Goal: Obtain resource: Download file/media

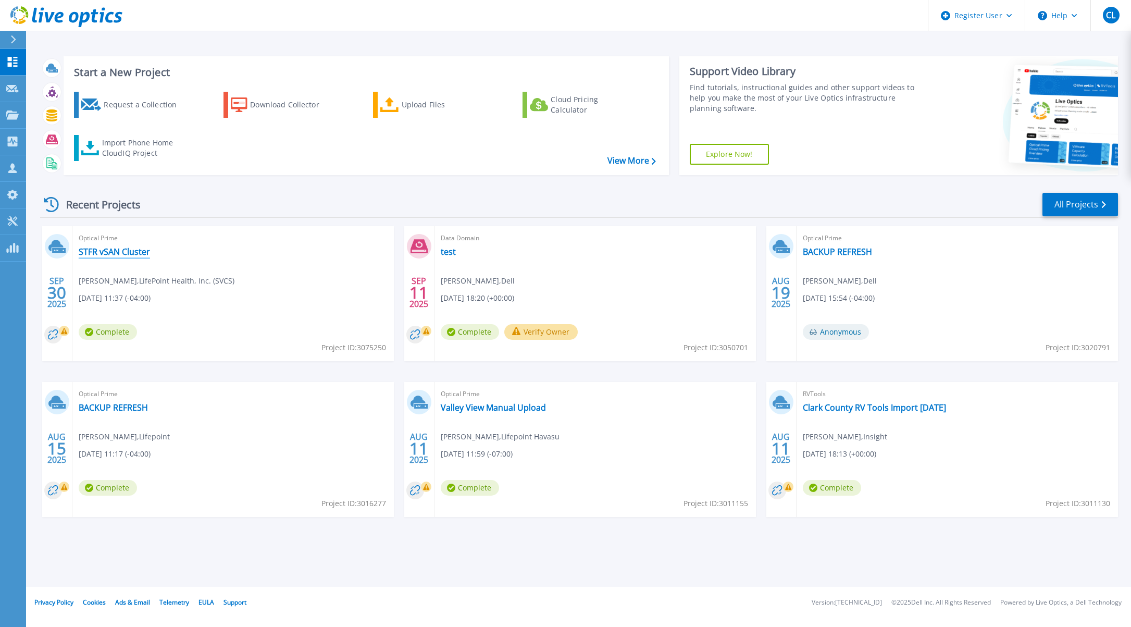
click at [117, 253] on link "STFR vSAN Cluster" at bounding box center [114, 251] width 71 height 10
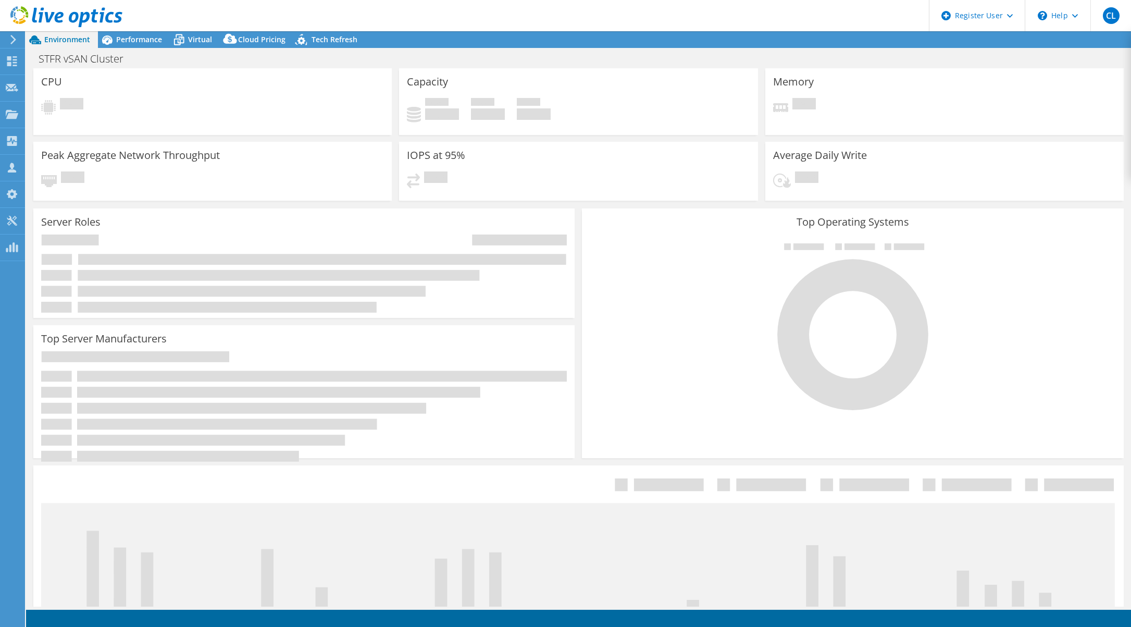
select select "USD"
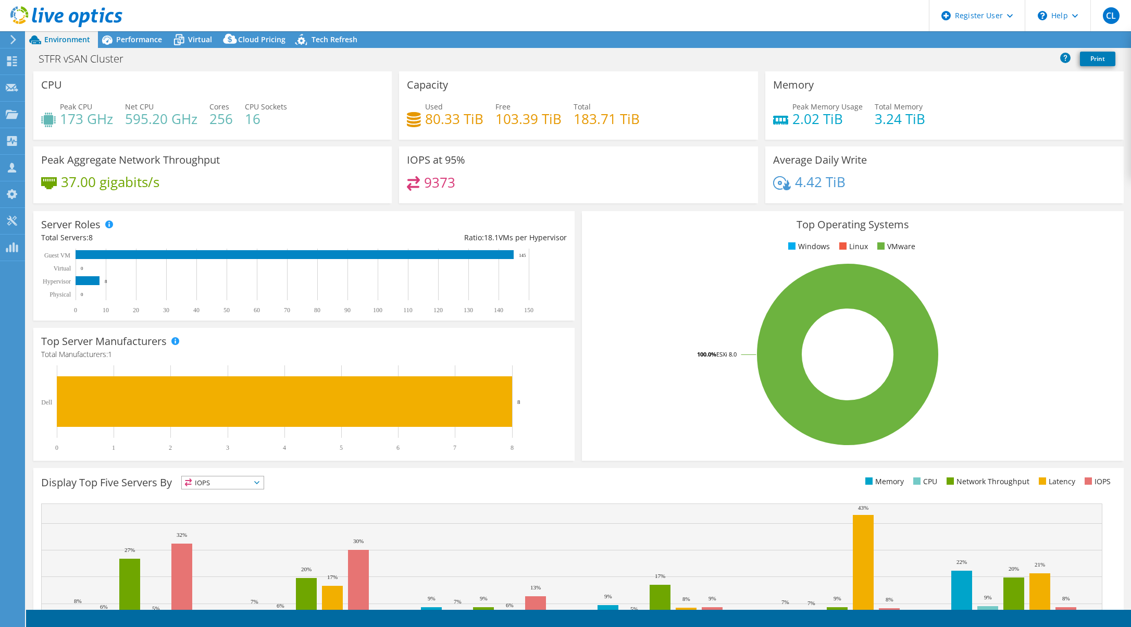
click at [137, 37] on span "Performance" at bounding box center [139, 39] width 46 height 10
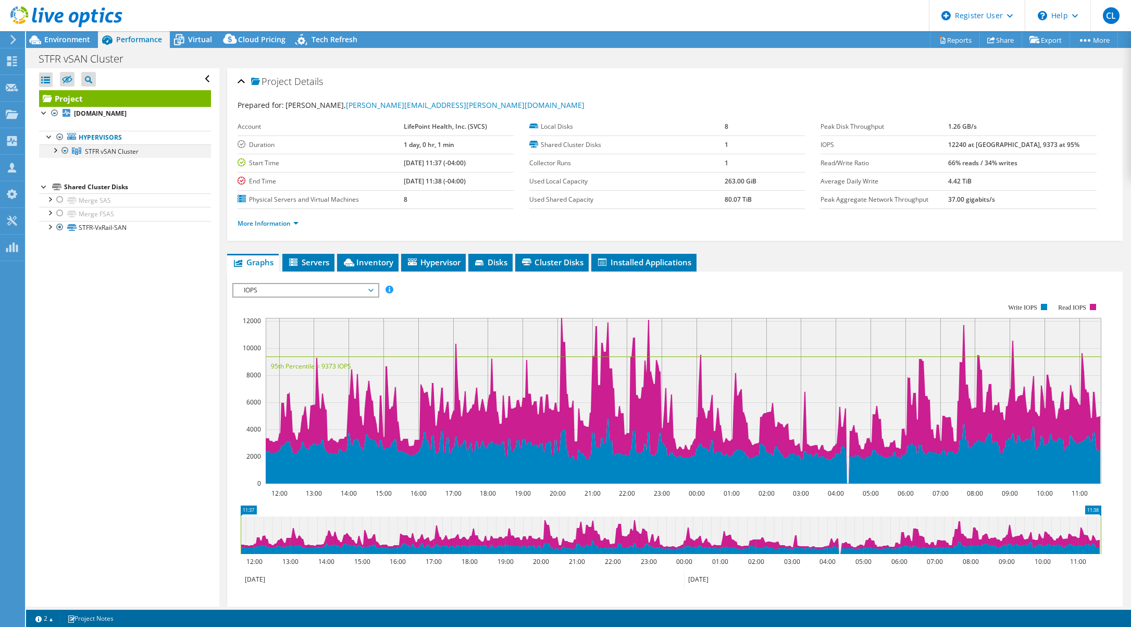
click at [54, 151] on div at bounding box center [54, 149] width 10 height 10
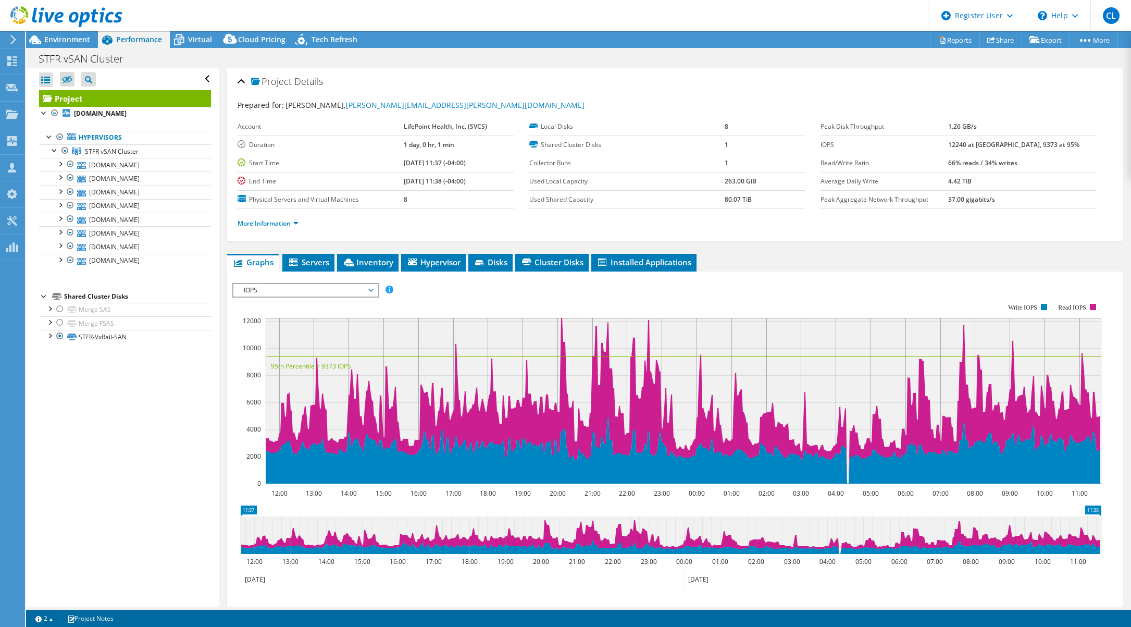
click at [298, 294] on span "IOPS" at bounding box center [306, 290] width 134 height 13
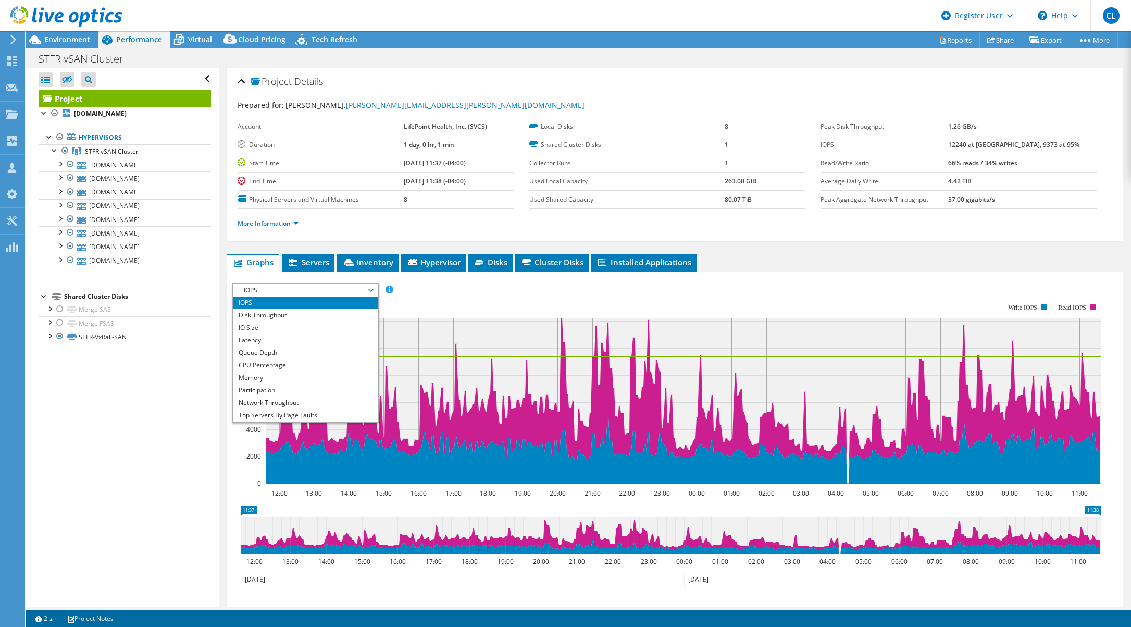
drag, startPoint x: 286, startPoint y: 377, endPoint x: 328, endPoint y: 368, distance: 42.7
click at [286, 377] on li "Memory" at bounding box center [305, 377] width 144 height 13
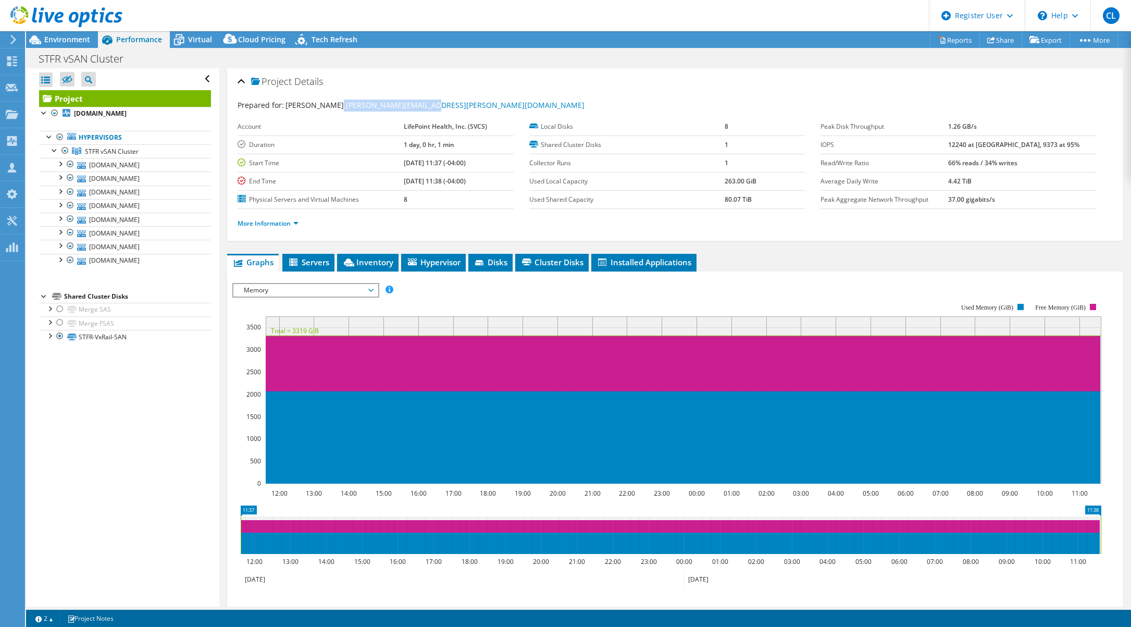
drag, startPoint x: 424, startPoint y: 104, endPoint x: 329, endPoint y: 106, distance: 94.8
click at [329, 106] on div "Prepared for: Chris Bishop, Chris.Bishop@sfhga.com" at bounding box center [675, 105] width 875 height 12
drag, startPoint x: 72, startPoint y: 39, endPoint x: 78, endPoint y: 39, distance: 5.7
click at [72, 39] on span "Environment" at bounding box center [67, 39] width 46 height 10
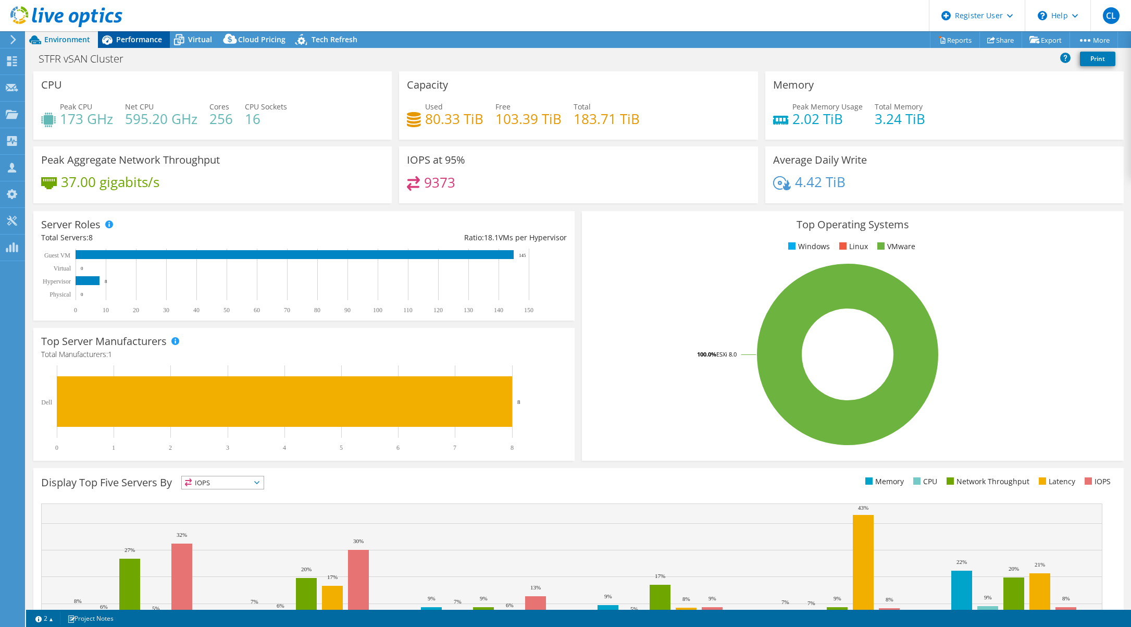
click at [141, 42] on span "Performance" at bounding box center [139, 39] width 46 height 10
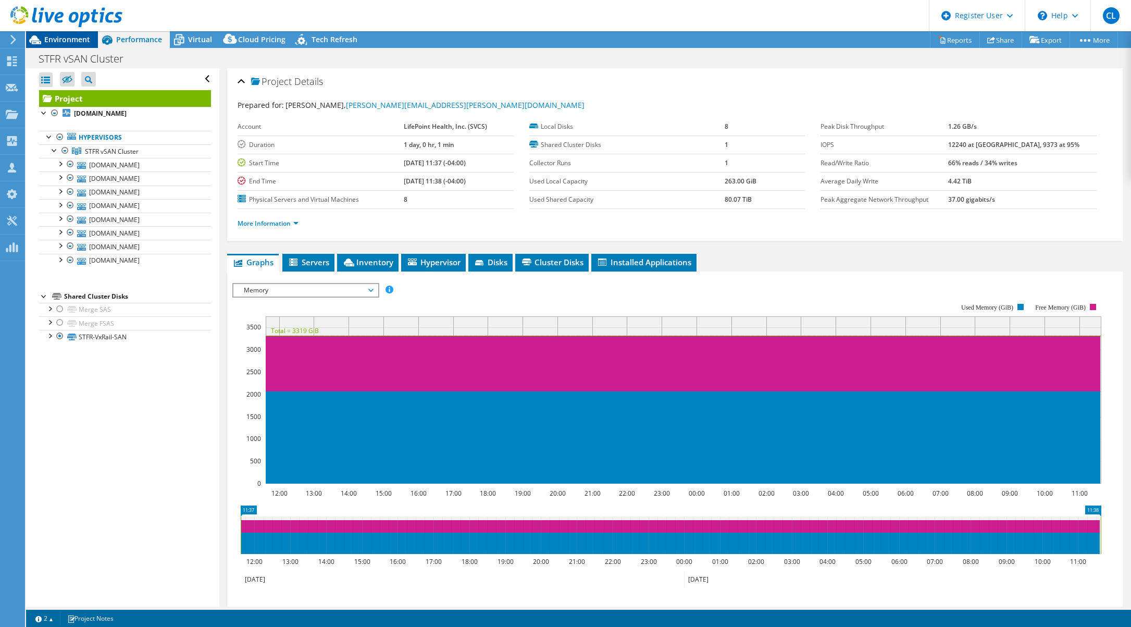
click at [63, 39] on span "Environment" at bounding box center [67, 39] width 46 height 10
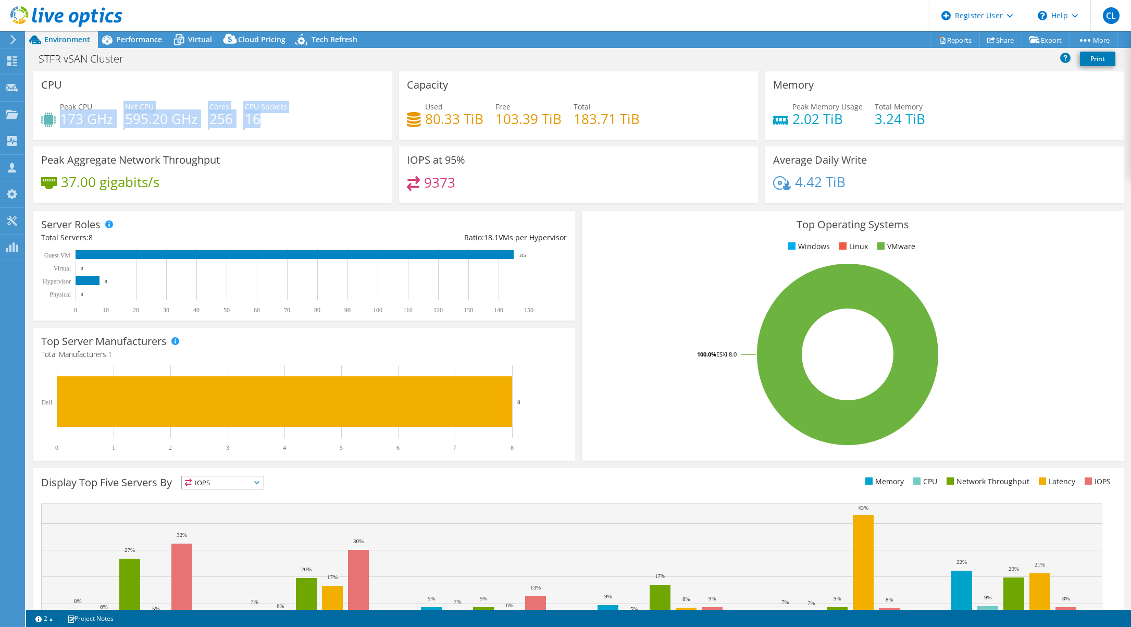
drag, startPoint x: 60, startPoint y: 121, endPoint x: 264, endPoint y: 115, distance: 203.3
click at [264, 115] on div "Peak CPU 173 GHz Net CPU 595.20 GHz Cores 256 CPU Sockets 16" at bounding box center [212, 118] width 343 height 34
click at [286, 121] on h4 "16" at bounding box center [266, 118] width 42 height 11
drag, startPoint x: 126, startPoint y: 37, endPoint x: 134, endPoint y: 46, distance: 12.2
click at [126, 37] on span "Performance" at bounding box center [139, 39] width 46 height 10
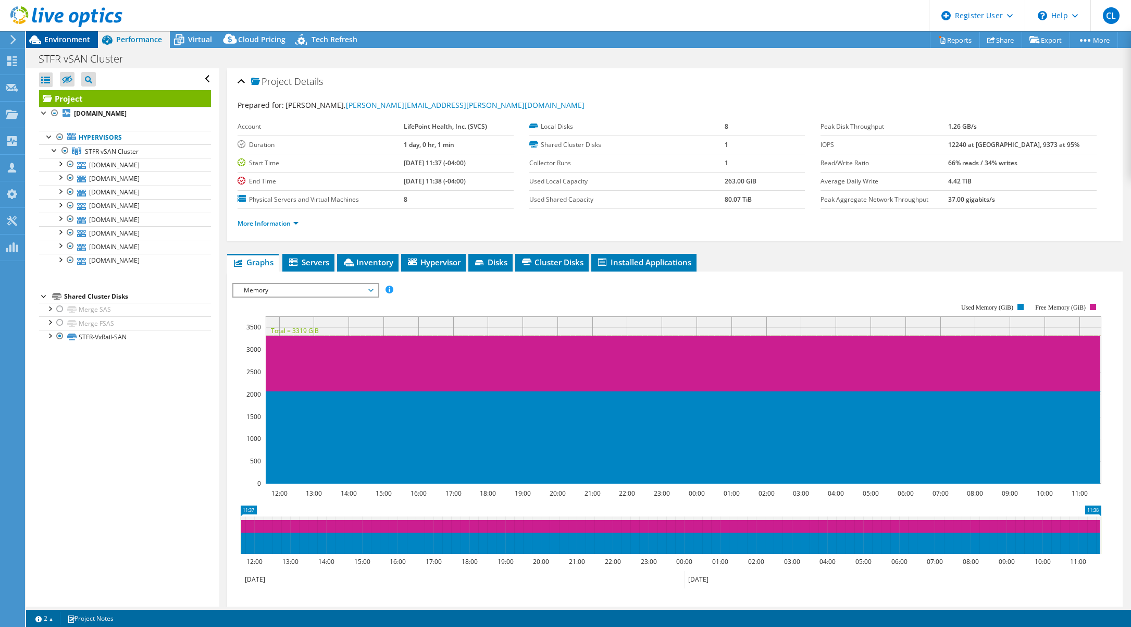
click at [56, 40] on span "Environment" at bounding box center [67, 39] width 46 height 10
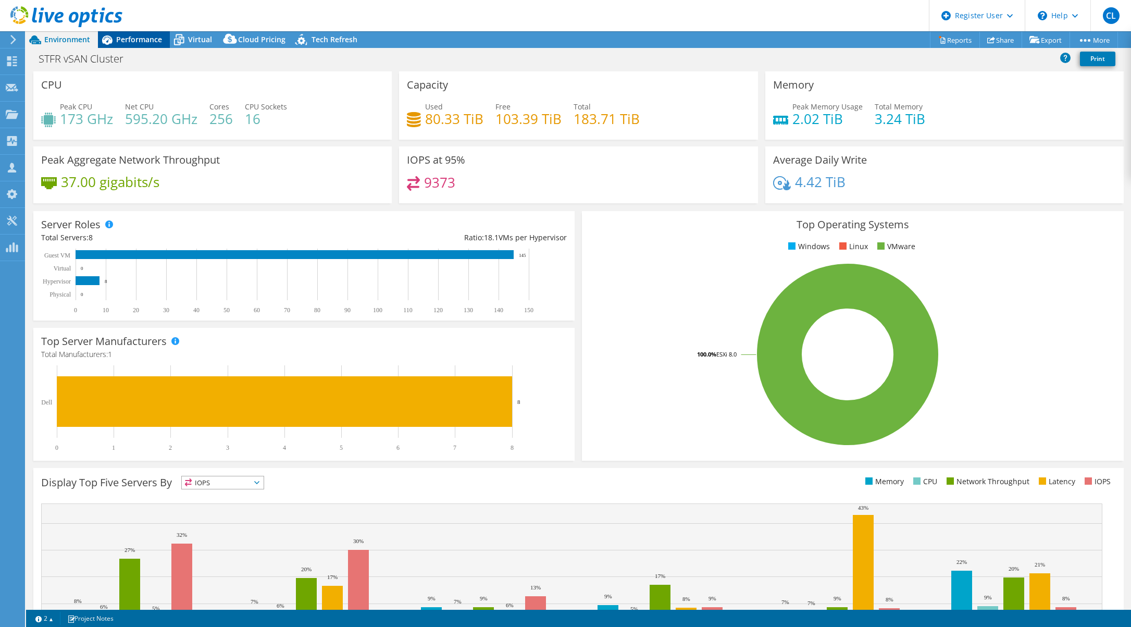
click at [133, 39] on span "Performance" at bounding box center [139, 39] width 46 height 10
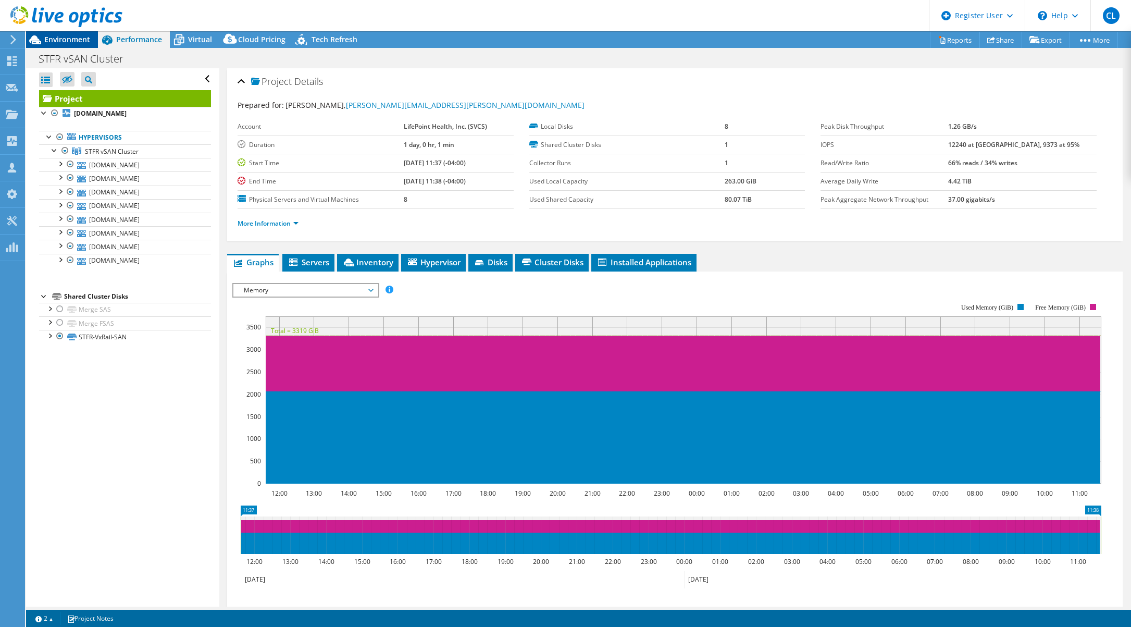
click at [70, 39] on span "Environment" at bounding box center [67, 39] width 46 height 10
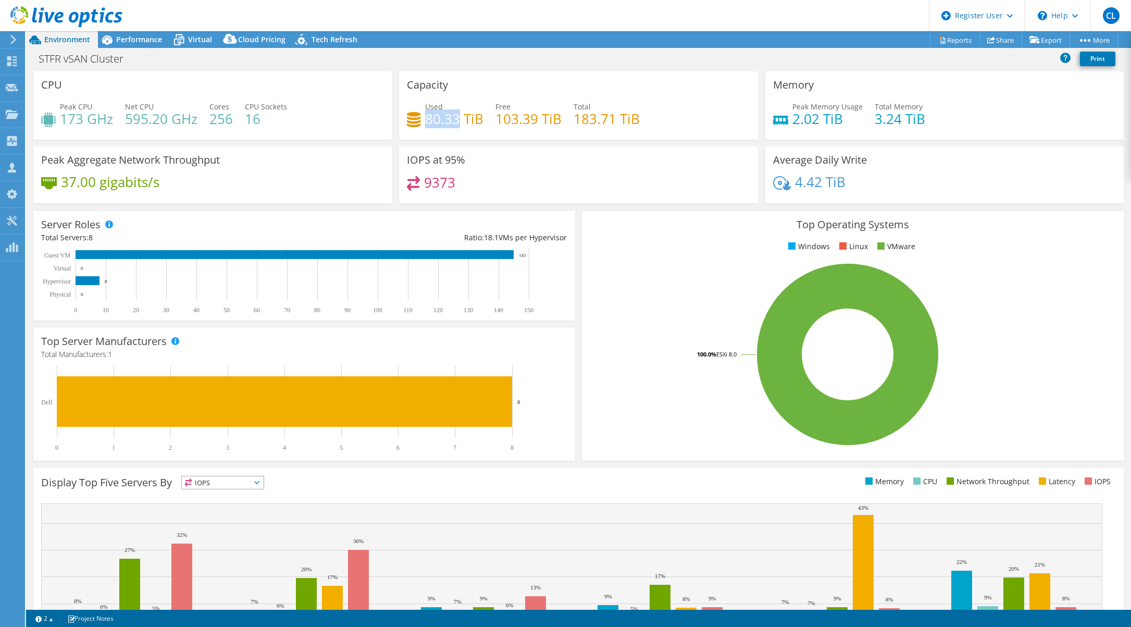
drag, startPoint x: 458, startPoint y: 118, endPoint x: 425, endPoint y: 123, distance: 33.7
click at [425, 123] on h4 "80.33 TiB" at bounding box center [454, 118] width 58 height 11
click at [189, 37] on span "Virtual" at bounding box center [200, 39] width 24 height 10
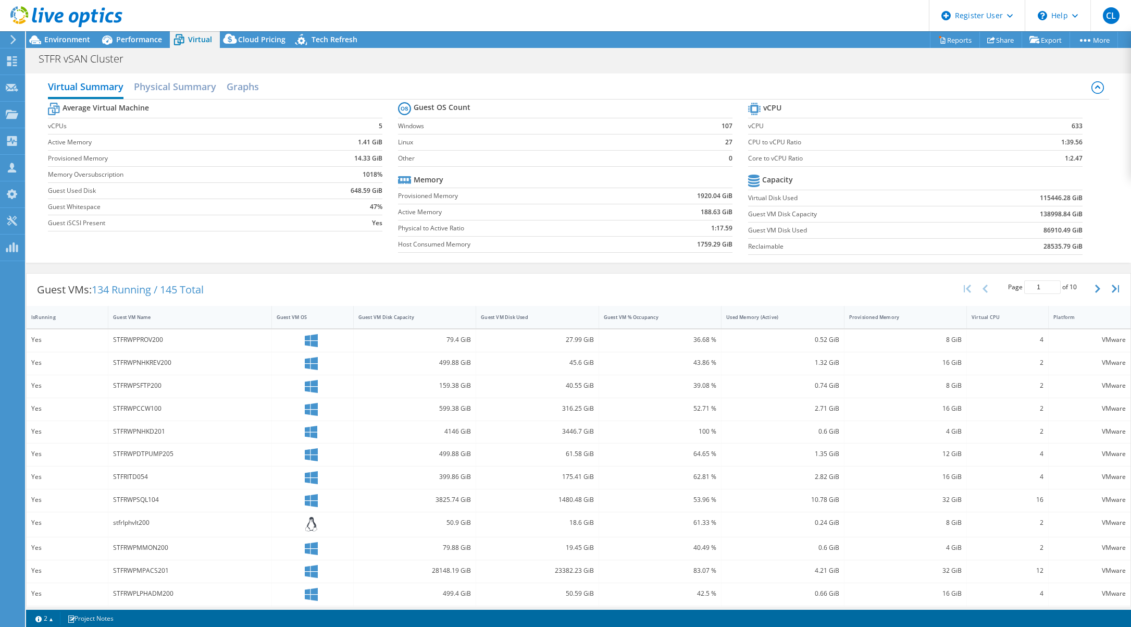
scroll to position [75, 0]
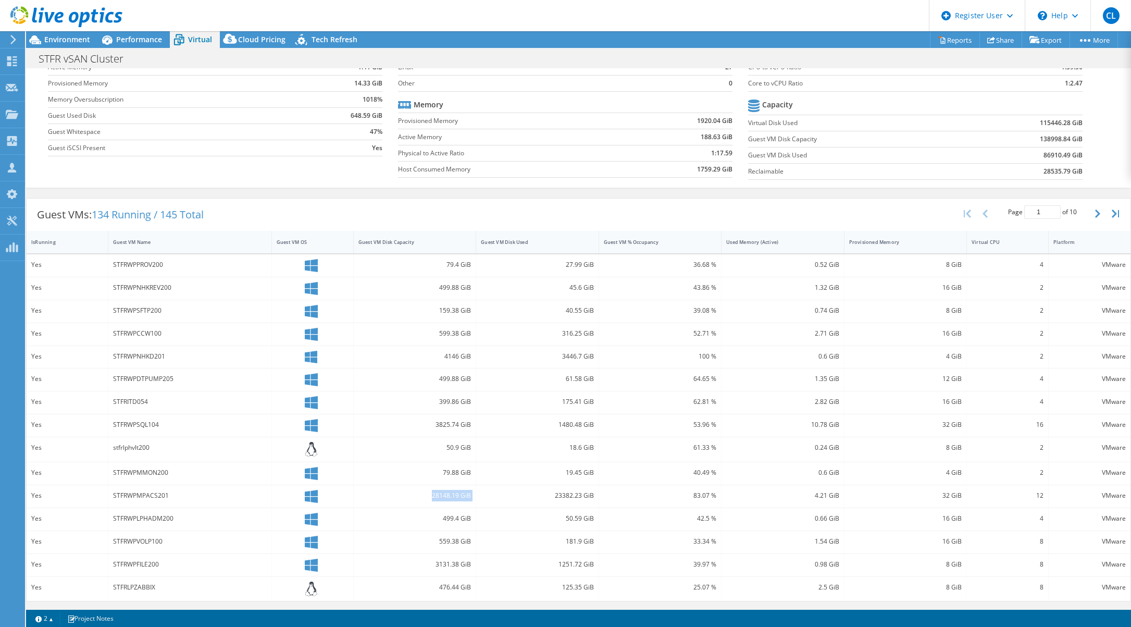
drag, startPoint x: 427, startPoint y: 496, endPoint x: 474, endPoint y: 495, distance: 46.9
click at [474, 495] on div "Yes STFRWPMPACS201 28148.19 GiB 23382.23 GiB 83.07 % 4.21 GiB 32 GiB 12 VMware" at bounding box center [579, 496] width 1104 height 22
drag, startPoint x: 168, startPoint y: 495, endPoint x: 157, endPoint y: 499, distance: 11.4
click at [149, 497] on div "STFRWPMPACS201" at bounding box center [190, 495] width 154 height 11
click at [435, 495] on div "28148.19 GiB" at bounding box center [414, 495] width 113 height 11
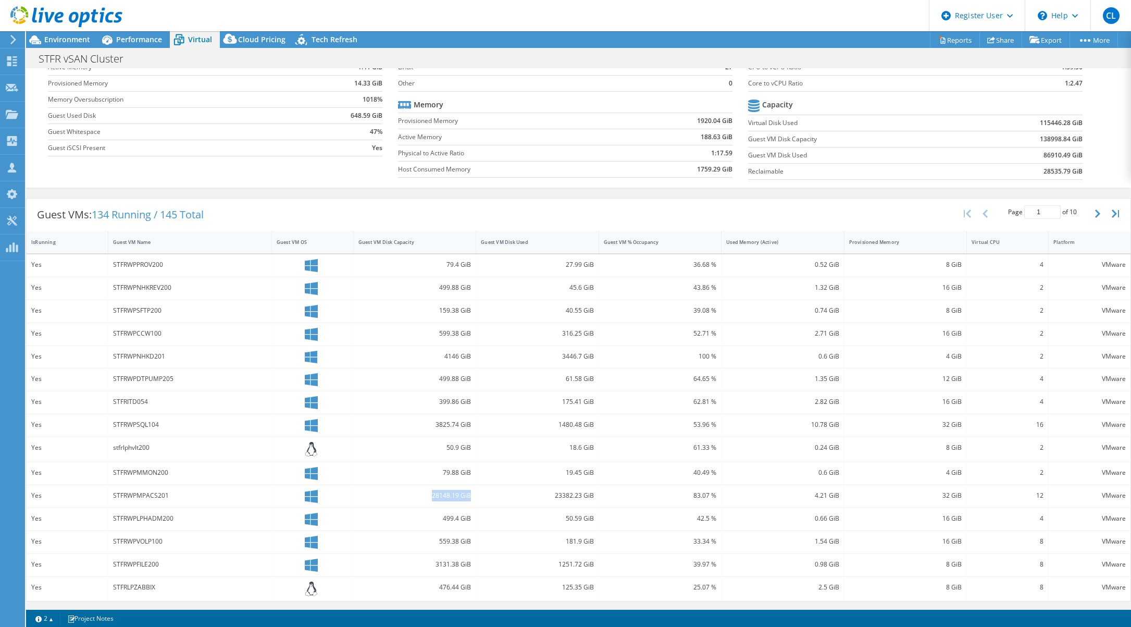
drag, startPoint x: 424, startPoint y: 497, endPoint x: 470, endPoint y: 497, distance: 46.4
click at [470, 497] on div "28148.19 GiB" at bounding box center [415, 496] width 122 height 22
drag, startPoint x: 180, startPoint y: 491, endPoint x: 101, endPoint y: 499, distance: 79.6
click at [101, 499] on div "Yes STFRWPMPACS201 28148.19 GiB 23382.23 GiB 83.07 % 4.21 GiB 32 GiB 12 VMware" at bounding box center [579, 496] width 1104 height 22
click at [203, 491] on div "STFRWPMPACS201" at bounding box center [190, 495] width 154 height 11
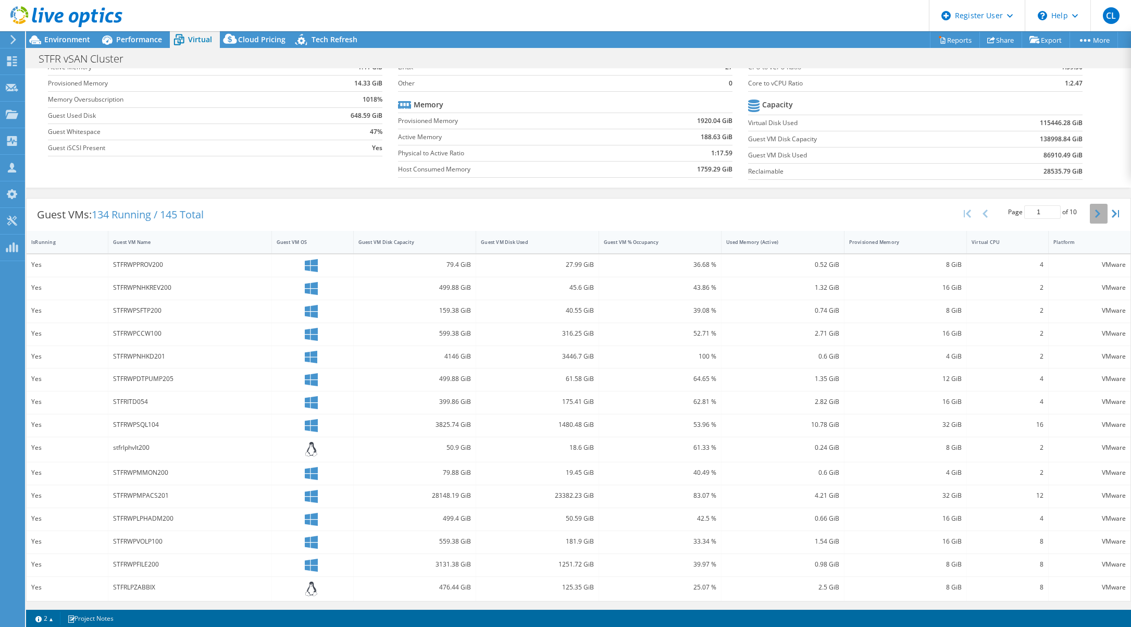
click at [1093, 210] on button "button" at bounding box center [1099, 214] width 18 height 20
type input "2"
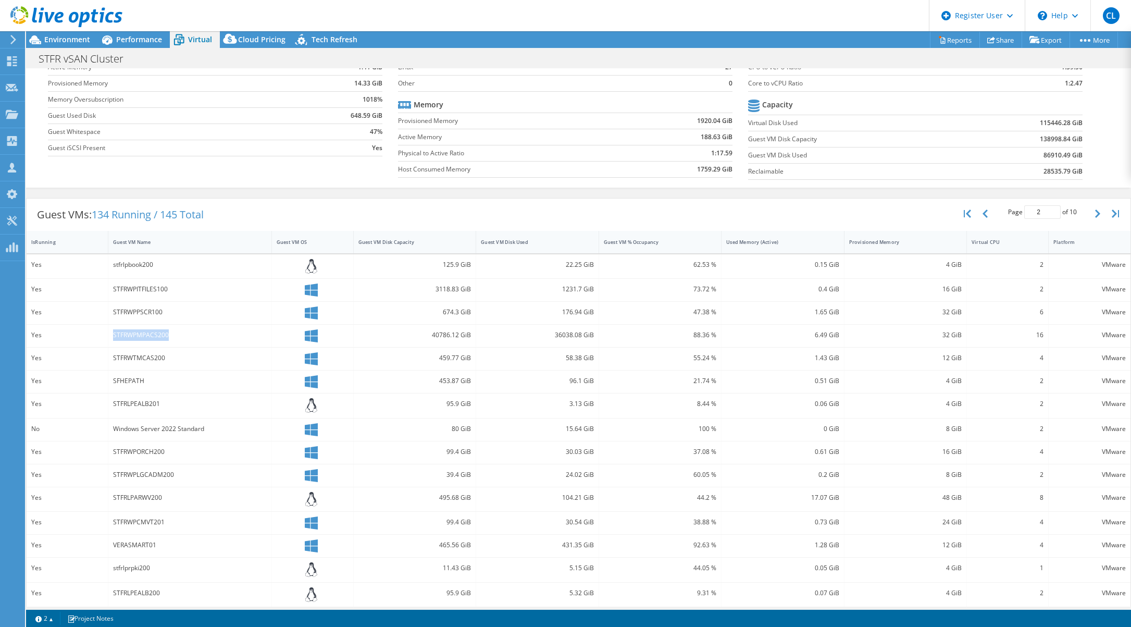
drag, startPoint x: 173, startPoint y: 333, endPoint x: 187, endPoint y: 336, distance: 14.3
click at [108, 332] on div "STFRWPMPACS200" at bounding box center [190, 336] width 164 height 22
drag, startPoint x: 417, startPoint y: 335, endPoint x: 578, endPoint y: 340, distance: 160.5
click at [578, 340] on div "Yes STFRWPMPACS200 40786.12 GiB 36038.08 GiB 88.36 % 6.49 GiB 32 GiB 16 VMware" at bounding box center [579, 336] width 1104 height 22
click at [333, 216] on div "Guest VMs: 134 Running / 145 Total Page 2 of 10 5 rows 10 rows 20 rows 25 rows …" at bounding box center [579, 214] width 1104 height 32
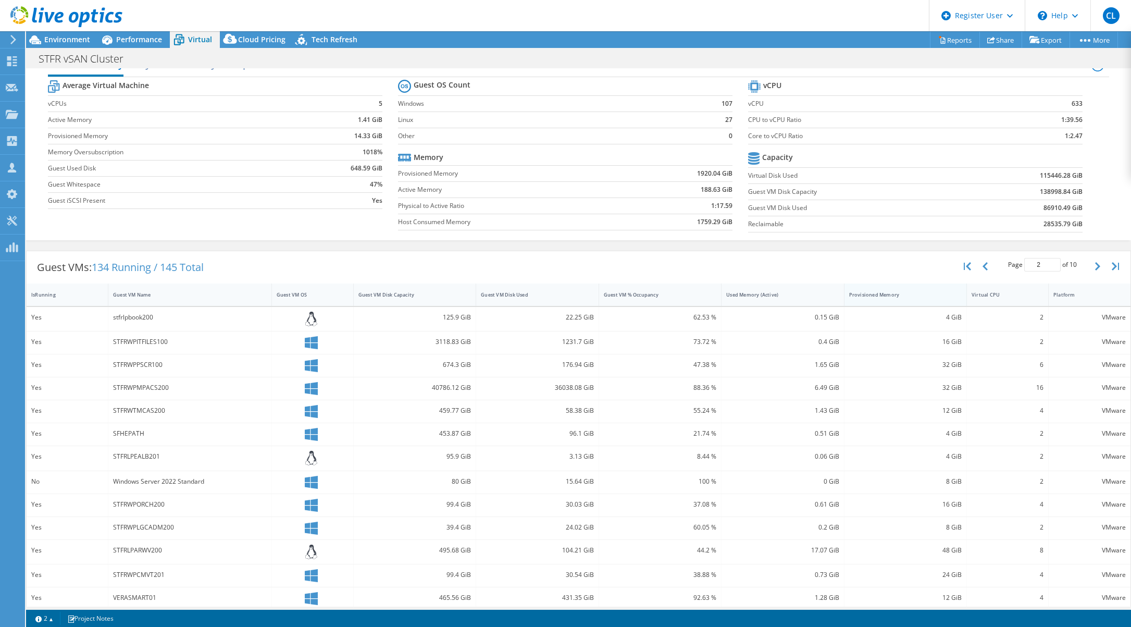
scroll to position [0, 0]
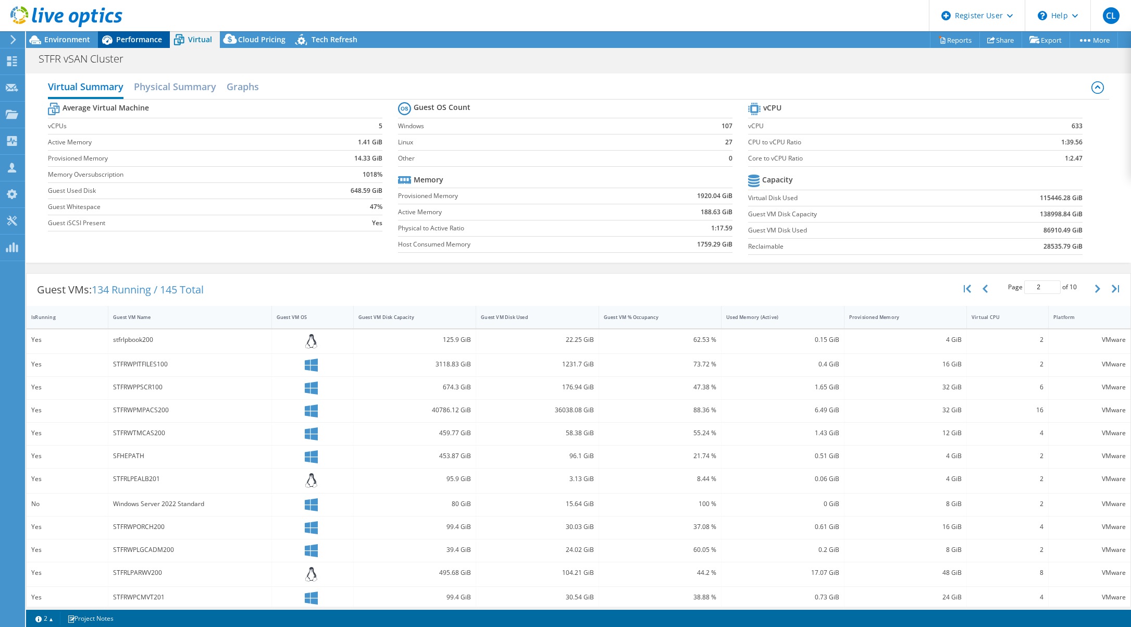
click at [138, 38] on span "Performance" at bounding box center [139, 39] width 46 height 10
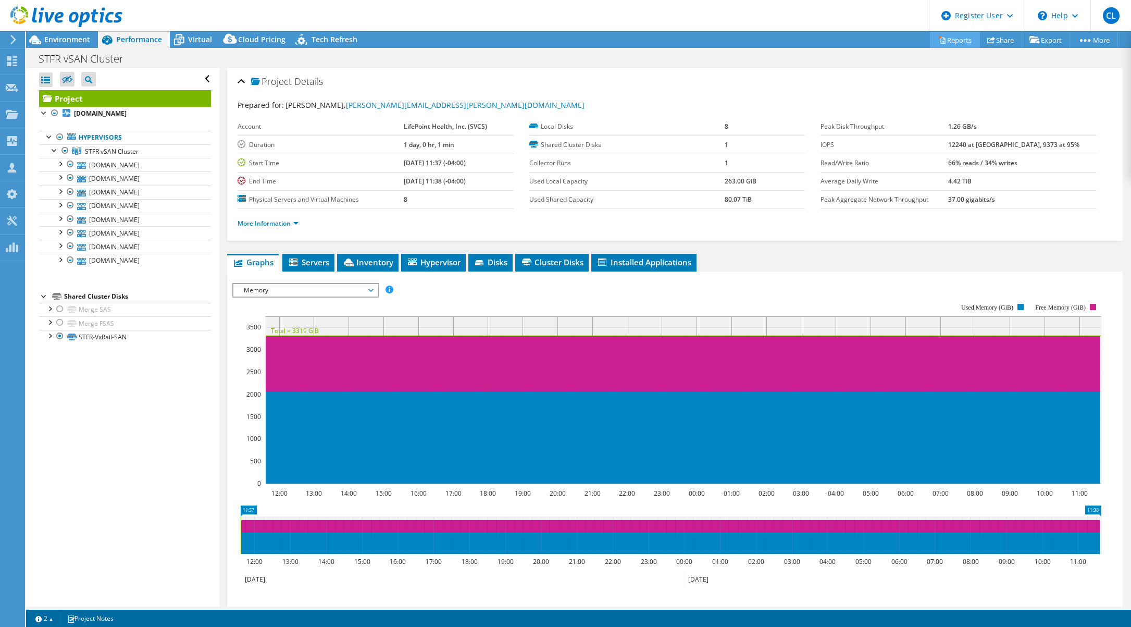
click at [950, 38] on link "Reports" at bounding box center [955, 40] width 50 height 16
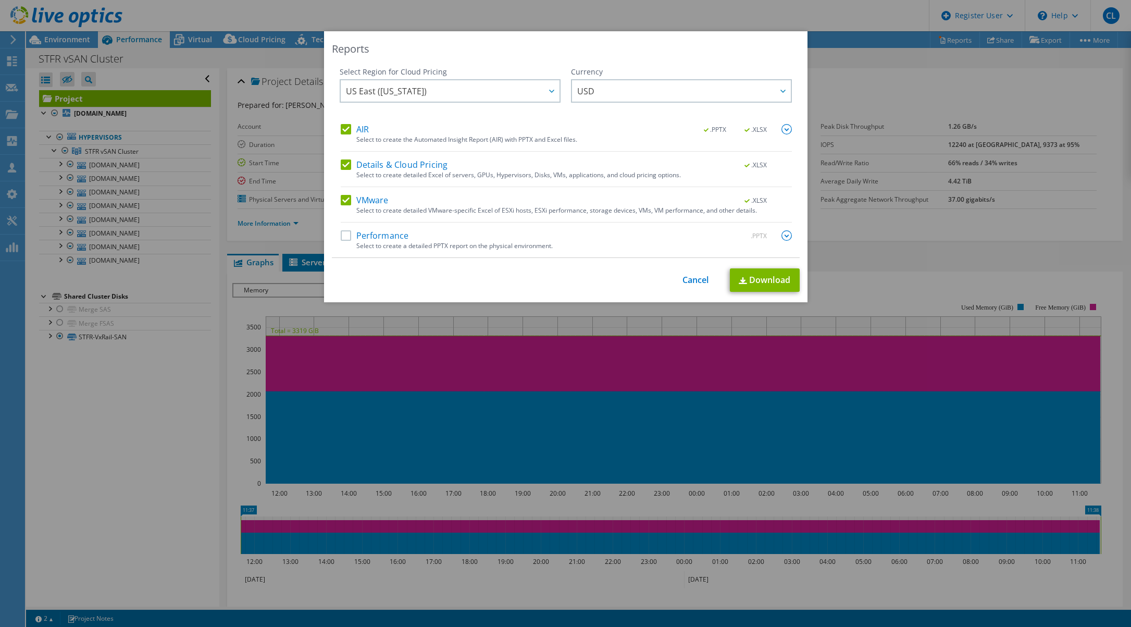
click at [342, 128] on label "AIR" at bounding box center [355, 129] width 28 height 10
click at [0, 0] on input "AIR" at bounding box center [0, 0] width 0 height 0
click at [343, 172] on div "Details & Cloud Pricing .XLSX Select to create detailed Excel of servers, GPUs,…" at bounding box center [566, 173] width 451 height 28
click at [341, 162] on label "Details & Cloud Pricing" at bounding box center [394, 164] width 107 height 10
click at [0, 0] on input "Details & Cloud Pricing" at bounding box center [0, 0] width 0 height 0
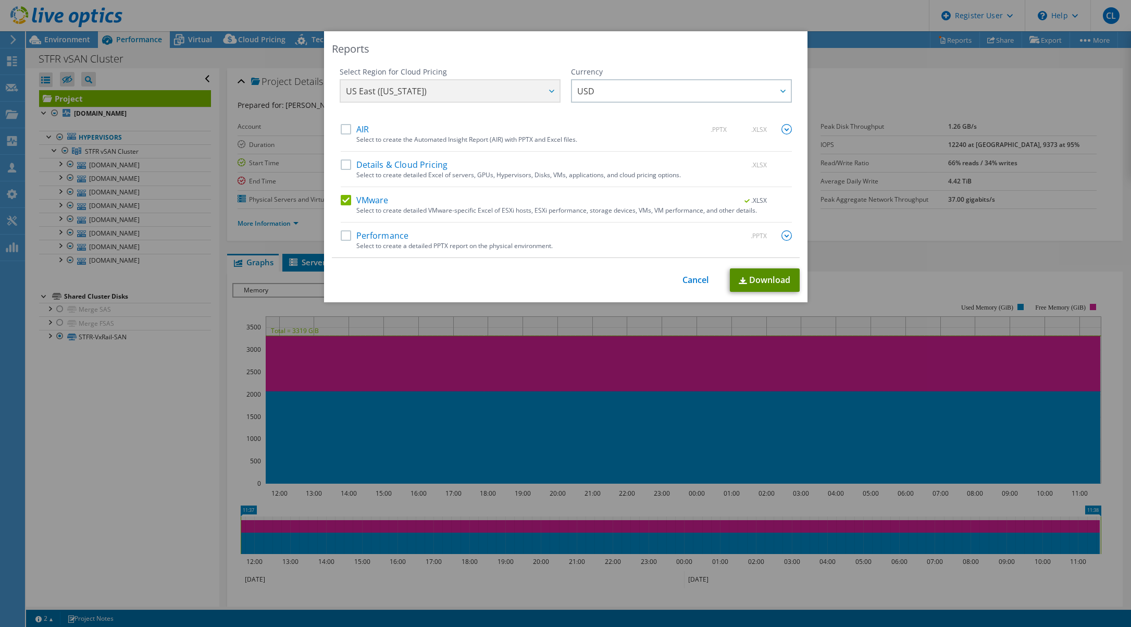
click at [751, 279] on link "Download" at bounding box center [765, 279] width 70 height 23
drag, startPoint x: 516, startPoint y: 282, endPoint x: 677, endPoint y: 247, distance: 165.1
click at [517, 282] on div "This process may take a while, please wait... Cancel Download" at bounding box center [566, 279] width 468 height 23
click at [687, 280] on link "Cancel" at bounding box center [695, 280] width 27 height 10
